Goal: Complete application form: Complete application form

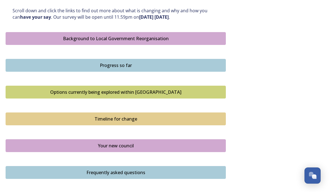
scroll to position [311, 0]
click at [131, 64] on div "Progress so far" at bounding box center [116, 65] width 214 height 7
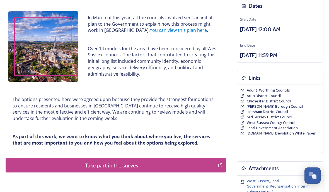
scroll to position [63, 0]
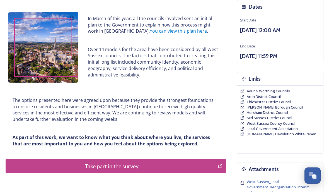
click at [178, 33] on link "this plan here" at bounding box center [192, 31] width 29 height 6
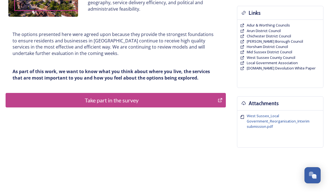
scroll to position [135, 0]
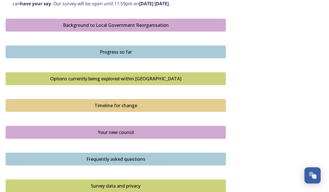
scroll to position [325, 0]
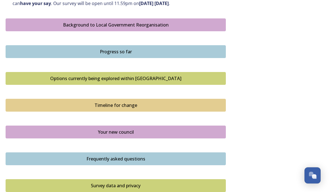
click at [28, 130] on div "Your new council" at bounding box center [116, 132] width 214 height 7
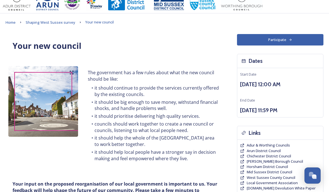
scroll to position [8, 0]
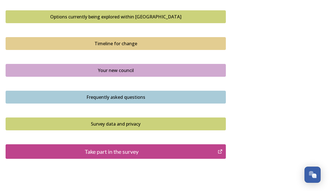
scroll to position [409, 0]
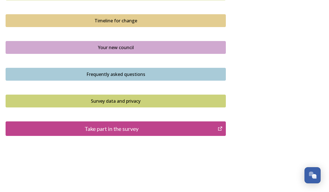
click at [28, 71] on div "Frequently asked questions" at bounding box center [116, 74] width 214 height 7
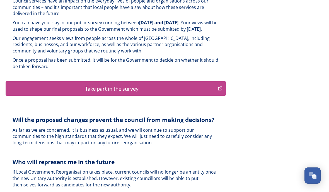
scroll to position [1394, 0]
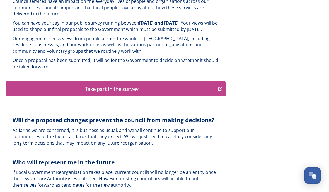
click at [96, 84] on div "Take part in the survey" at bounding box center [112, 88] width 206 height 8
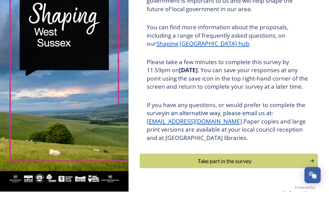
scroll to position [14, 0]
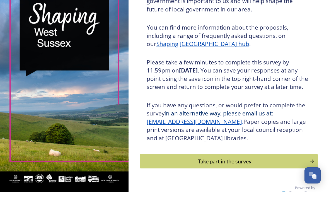
click at [231, 180] on div "Take part in the survey" at bounding box center [225, 184] width 164 height 8
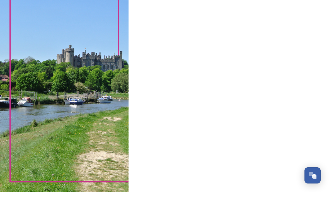
scroll to position [0, 0]
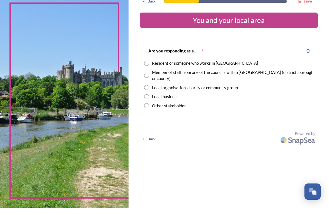
click at [149, 68] on input "radio" at bounding box center [146, 70] width 5 height 5
radio input "true"
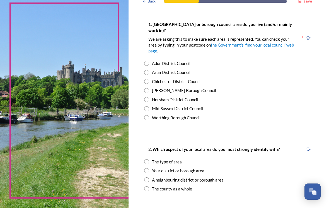
scroll to position [113, 0]
click at [149, 86] on input "radio" at bounding box center [146, 88] width 5 height 5
radio input "true"
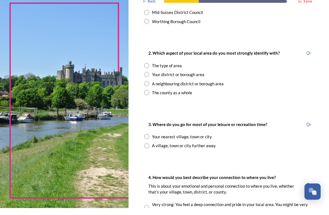
scroll to position [210, 0]
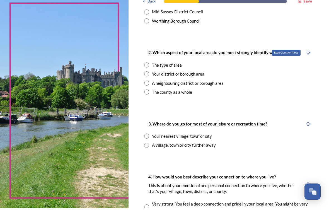
click at [306, 55] on div "Read Question Aloud" at bounding box center [308, 60] width 10 height 10
click at [310, 57] on icon at bounding box center [308, 59] width 4 height 4
click at [288, 57] on div "Read Question Aloud" at bounding box center [286, 60] width 29 height 6
click at [328, 50] on div "Back Save You and your local area Are you responding as a.... * Resident or som…" at bounding box center [229, 127] width 200 height 675
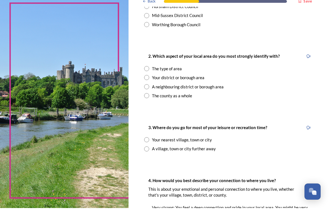
scroll to position [206, 0]
click at [149, 73] on input "radio" at bounding box center [146, 75] width 5 height 5
radio input "true"
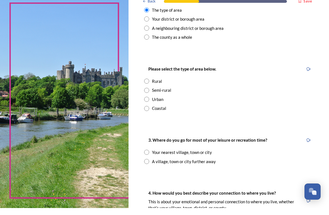
scroll to position [265, 0]
click at [149, 95] on input "radio" at bounding box center [146, 97] width 5 height 5
radio input "true"
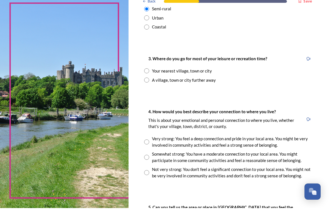
scroll to position [346, 0]
click at [149, 75] on input "radio" at bounding box center [146, 77] width 5 height 5
radio input "true"
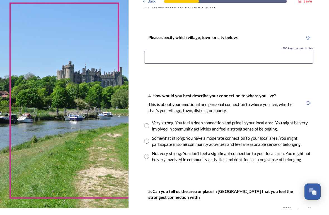
scroll to position [421, 0]
click at [163, 57] on input at bounding box center [228, 63] width 169 height 13
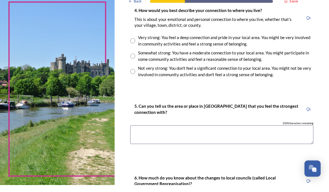
scroll to position [494, 0]
type input "Chichester"
click at [135, 45] on input "radio" at bounding box center [132, 47] width 5 height 5
radio input "true"
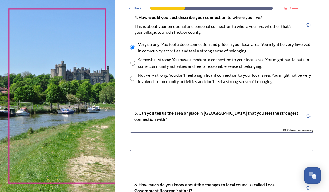
click at [159, 132] on textarea at bounding box center [221, 141] width 183 height 19
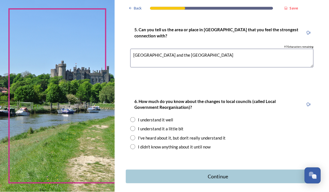
scroll to position [576, 0]
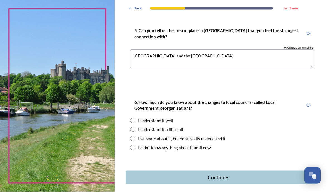
type textarea "Chichester and the South Downs"
click at [135, 118] on input "radio" at bounding box center [132, 120] width 5 height 5
radio input "true"
click at [234, 170] on button "Continue" at bounding box center [222, 177] width 192 height 14
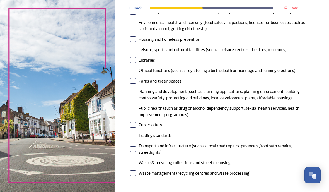
scroll to position [148, 0]
click at [136, 57] on input "checkbox" at bounding box center [133, 60] width 6 height 6
checkbox input "true"
click at [148, 27] on div "7. Council services will continue, no matter what the local government structur…" at bounding box center [222, 42] width 192 height 282
click at [136, 47] on input "checkbox" at bounding box center [133, 50] width 6 height 6
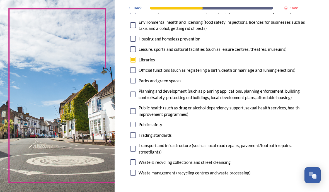
checkbox input "true"
click at [136, 78] on input "checkbox" at bounding box center [133, 81] width 6 height 6
checkbox input "true"
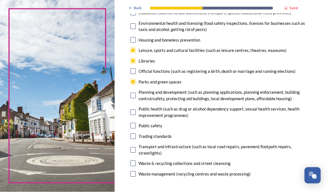
scroll to position [147, 0]
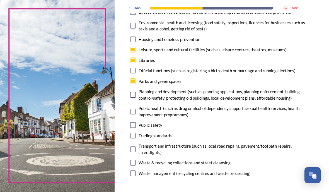
click at [136, 147] on input "checkbox" at bounding box center [133, 150] width 6 height 6
checkbox input "true"
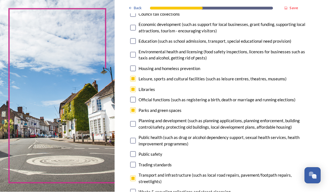
scroll to position [119, 0]
click at [136, 52] on input "checkbox" at bounding box center [133, 55] width 6 height 6
checkbox input "true"
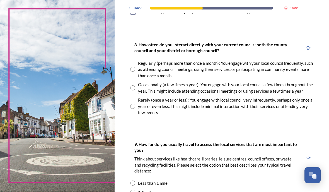
scroll to position [309, 0]
click at [135, 86] on input "radio" at bounding box center [132, 88] width 5 height 5
radio input "true"
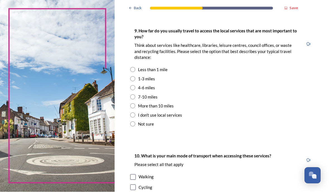
scroll to position [422, 0]
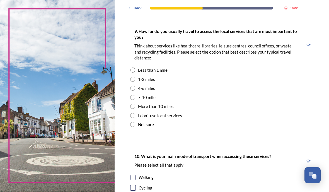
click at [135, 77] on input "radio" at bounding box center [132, 79] width 5 height 5
radio input "true"
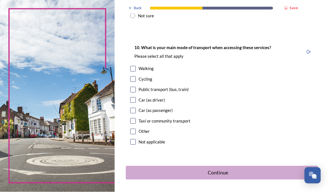
scroll to position [531, 0]
click at [136, 66] on input "checkbox" at bounding box center [133, 69] width 6 height 6
checkbox input "true"
click at [136, 76] on input "checkbox" at bounding box center [133, 79] width 6 height 6
checkbox input "true"
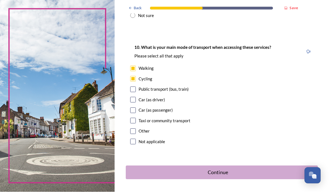
click at [136, 87] on input "checkbox" at bounding box center [133, 90] width 6 height 6
checkbox input "true"
click at [149, 86] on div "10. What is your main mode of transport when accessing these services? Please s…" at bounding box center [222, 94] width 192 height 113
click at [136, 97] on input "checkbox" at bounding box center [133, 100] width 6 height 6
checkbox input "true"
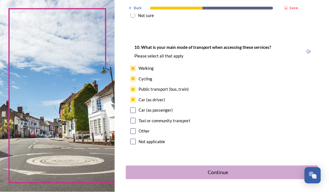
click at [235, 169] on div "Continue" at bounding box center [218, 173] width 178 height 8
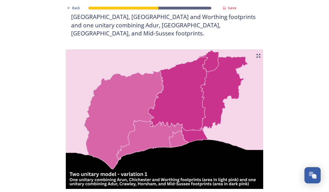
scroll to position [325, 0]
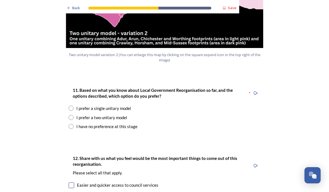
scroll to position [694, 0]
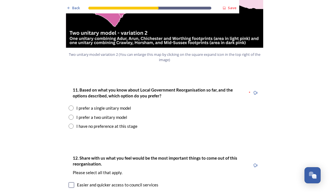
click at [73, 115] on input "radio" at bounding box center [71, 117] width 5 height 5
radio input "true"
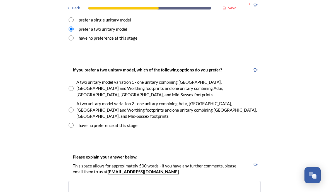
scroll to position [782, 0]
click at [71, 86] on input "radio" at bounding box center [71, 88] width 5 height 5
radio input "true"
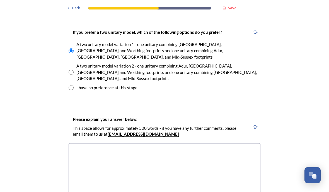
scroll to position [819, 0]
click at [88, 143] on textarea at bounding box center [165, 174] width 192 height 63
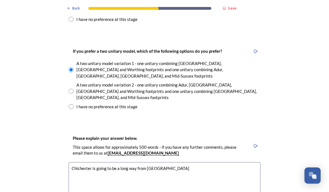
scroll to position [801, 0]
click at [108, 162] on textarea "Chichester is going to be a long way from Worthing" at bounding box center [165, 193] width 192 height 63
click at [117, 162] on textarea "Chichester is going to be a long way from Worthing" at bounding box center [165, 193] width 192 height 63
click at [151, 162] on textarea "Chichester is a long way from Worthing" at bounding box center [165, 193] width 192 height 63
click at [166, 162] on textarea "Chichester is a long way from Worthing and travelling there is going to be diff…" at bounding box center [165, 193] width 192 height 63
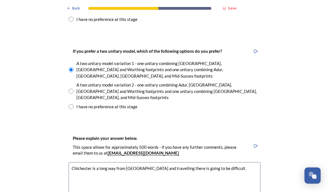
click at [224, 162] on textarea "Chichester is a long way from Worthing and travelling there is going to be diff…" at bounding box center [165, 193] width 192 height 63
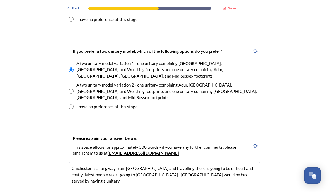
click at [233, 162] on textarea "Chichester is a long way from Worthing and travelling there is going to be diff…" at bounding box center [165, 193] width 192 height 63
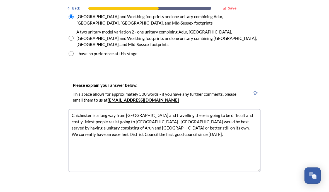
scroll to position [854, 0]
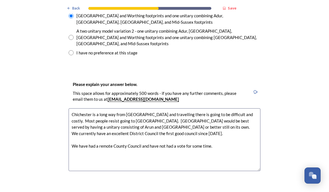
click at [147, 108] on textarea "Chichester is a long way from Worthing and travelling there is going to be diff…" at bounding box center [165, 139] width 192 height 63
click at [148, 108] on textarea "Chichester is a long way from Worthing and travelling there is going to be diff…" at bounding box center [165, 139] width 192 height 63
click at [223, 108] on textarea "Chichester is a long way from Worthing and travelling there is going to be diff…" at bounding box center [165, 139] width 192 height 63
click at [127, 108] on textarea "Chichester is a long way from Worthing and travelling there is going to be diff…" at bounding box center [165, 139] width 192 height 63
click at [130, 108] on textarea "Chichester is a long way from Worthing and travelling there is going to be diff…" at bounding box center [165, 139] width 192 height 63
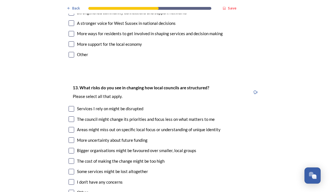
scroll to position [1136, 0]
type textarea "Chichester is a long way from Worthing and travelling there is going to be diff…"
click at [74, 106] on input "checkbox" at bounding box center [72, 109] width 6 height 6
checkbox input "true"
click at [76, 116] on div "The council might change its priorities and focus less on what matters to me" at bounding box center [165, 119] width 192 height 6
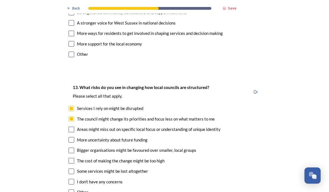
checkbox input "true"
click at [73, 127] on input "checkbox" at bounding box center [72, 130] width 6 height 6
checkbox input "true"
click at [73, 137] on input "checkbox" at bounding box center [72, 140] width 6 height 6
checkbox input "true"
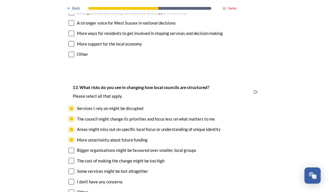
click at [71, 148] on input "checkbox" at bounding box center [72, 151] width 6 height 6
checkbox input "true"
click at [74, 158] on input "checkbox" at bounding box center [72, 161] width 6 height 6
checkbox input "true"
click at [74, 168] on input "checkbox" at bounding box center [72, 171] width 6 height 6
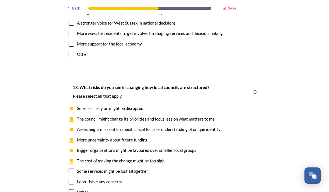
checkbox input "true"
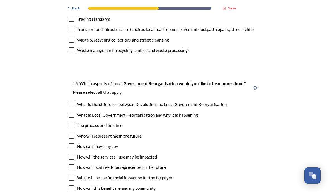
scroll to position [1568, 0]
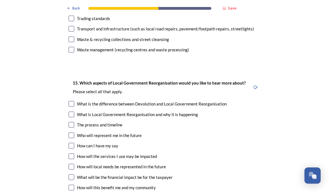
click at [74, 143] on input "checkbox" at bounding box center [72, 146] width 6 height 6
checkbox input "true"
click at [73, 164] on input "checkbox" at bounding box center [72, 167] width 6 height 6
checkbox input "true"
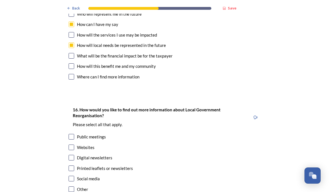
scroll to position [1689, 0]
click at [73, 166] on input "checkbox" at bounding box center [72, 169] width 6 height 6
checkbox input "true"
click at [73, 155] on input "checkbox" at bounding box center [72, 158] width 6 height 6
checkbox input "true"
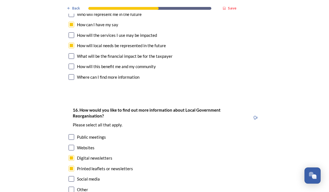
click at [73, 145] on input "checkbox" at bounding box center [72, 148] width 6 height 6
checkbox input "true"
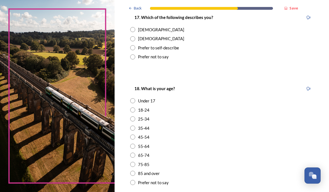
scroll to position [112, 0]
click at [135, 180] on input "radio" at bounding box center [132, 182] width 5 height 5
radio input "true"
click at [312, 143] on div "55-64" at bounding box center [221, 146] width 183 height 6
radio input "true"
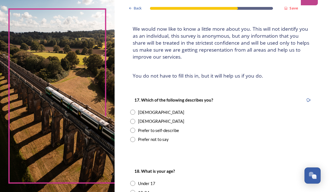
scroll to position [30, 0]
click at [135, 110] on input "radio" at bounding box center [132, 112] width 5 height 5
radio input "true"
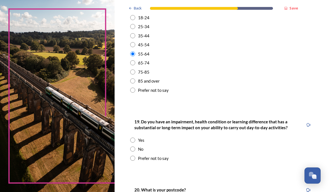
scroll to position [205, 0]
click at [135, 146] on input "radio" at bounding box center [132, 148] width 5 height 5
radio input "true"
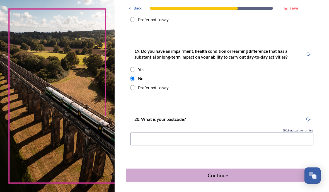
scroll to position [275, 0]
click at [163, 133] on input at bounding box center [221, 139] width 183 height 13
type input "PO19 5NZ"
click at [228, 172] on div "Continue" at bounding box center [218, 176] width 178 height 8
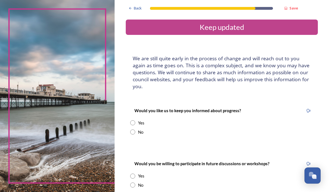
click at [135, 120] on input "radio" at bounding box center [132, 122] width 5 height 5
radio input "true"
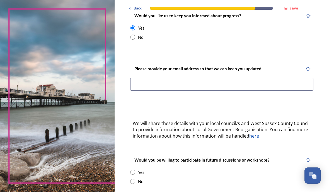
scroll to position [95, 0]
click at [164, 78] on input at bounding box center [221, 84] width 183 height 13
type input "rosemaryhebblethwaite513@gmail.com"
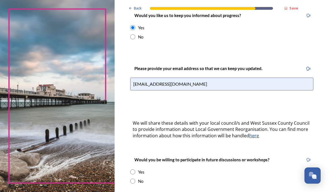
click at [327, 115] on div "Back Save Keep updated We are still quite early in the process of change and wi…" at bounding box center [222, 77] width 214 height 345
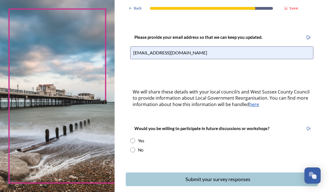
scroll to position [126, 0]
click at [135, 138] on input "radio" at bounding box center [132, 140] width 5 height 5
radio input "true"
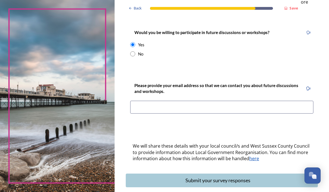
scroll to position [222, 0]
click at [160, 101] on input at bounding box center [221, 107] width 183 height 13
type input "rosemaryhebblethwaite513@gmail.com"
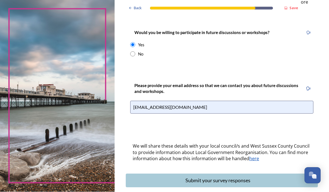
click at [275, 177] on div "Submit your survey responses" at bounding box center [218, 181] width 178 height 8
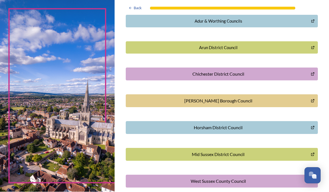
scroll to position [139, 0]
click at [251, 68] on button "Chichester District Council" at bounding box center [222, 74] width 192 height 13
